Goal: Navigation & Orientation: Find specific page/section

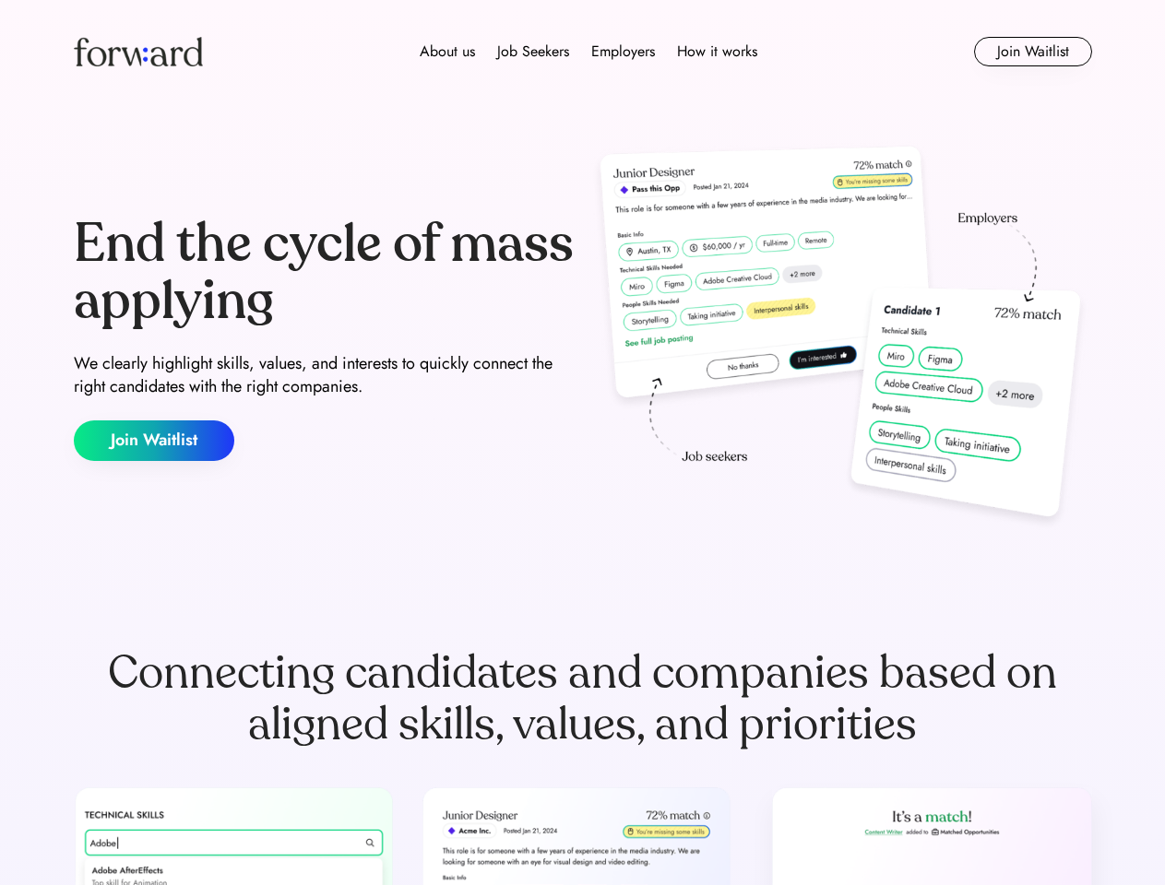
click at [582, 443] on div "End the cycle of mass applying We clearly highlight skills, values, and interes…" at bounding box center [583, 338] width 1018 height 397
click at [583, 52] on div "About us Job Seekers Employers How it works" at bounding box center [588, 52] width 727 height 22
click at [138, 52] on img at bounding box center [138, 52] width 129 height 30
click at [588, 52] on div "About us Job Seekers Employers How it works" at bounding box center [588, 52] width 727 height 22
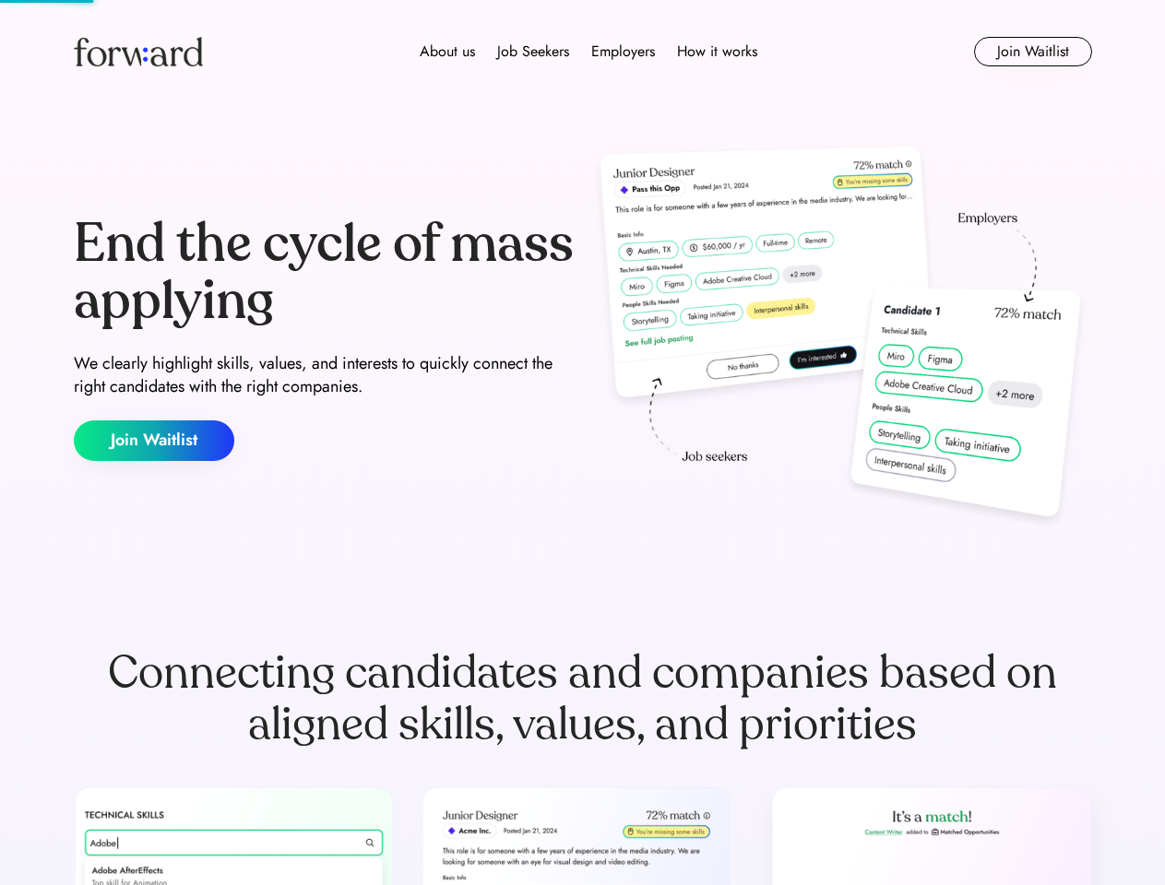
click at [447, 52] on div "About us" at bounding box center [447, 52] width 55 height 22
click at [533, 52] on div "Job Seekers" at bounding box center [533, 52] width 72 height 22
